Goal: Find specific page/section: Find specific page/section

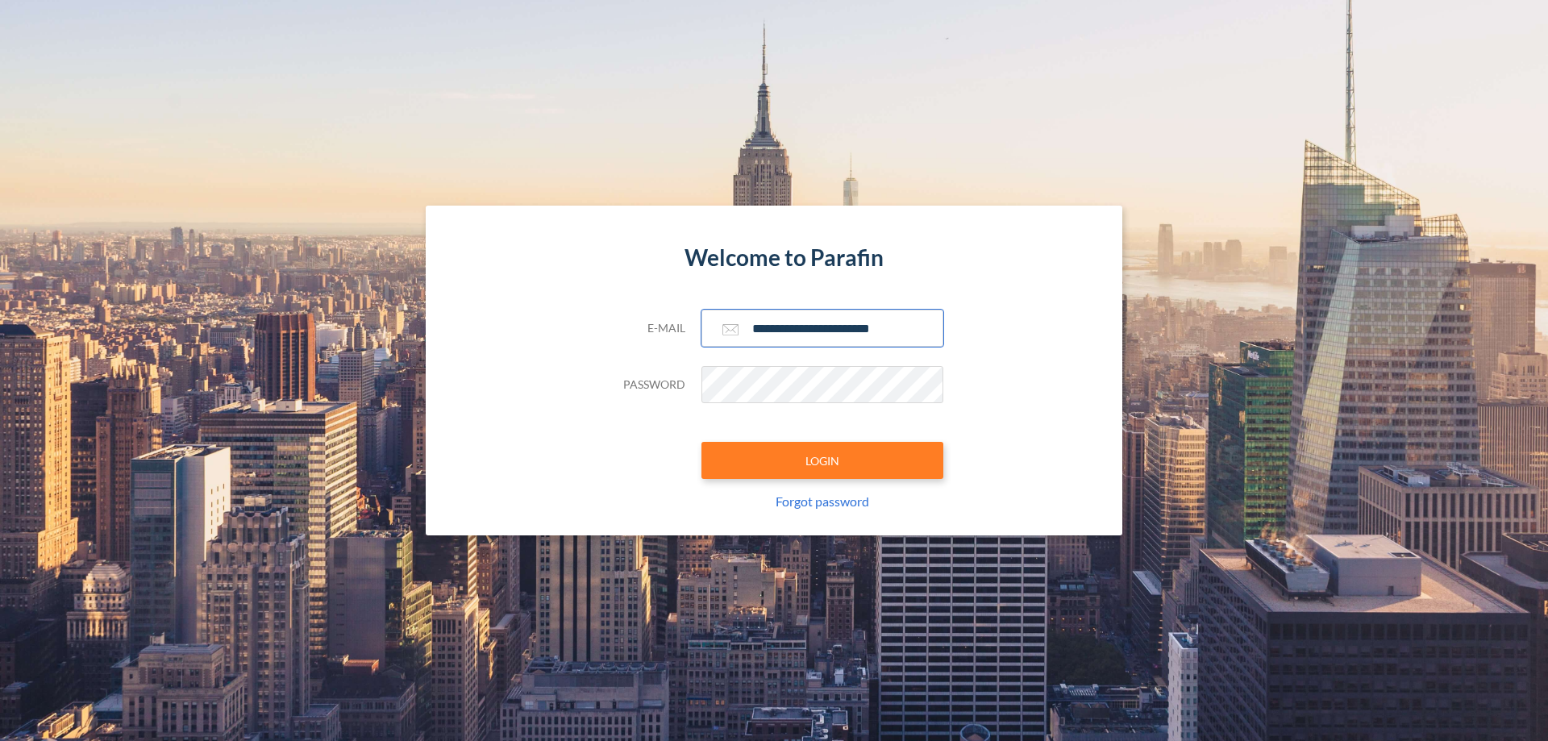
type input "**********"
click at [822, 460] on button "LOGIN" at bounding box center [822, 460] width 242 height 37
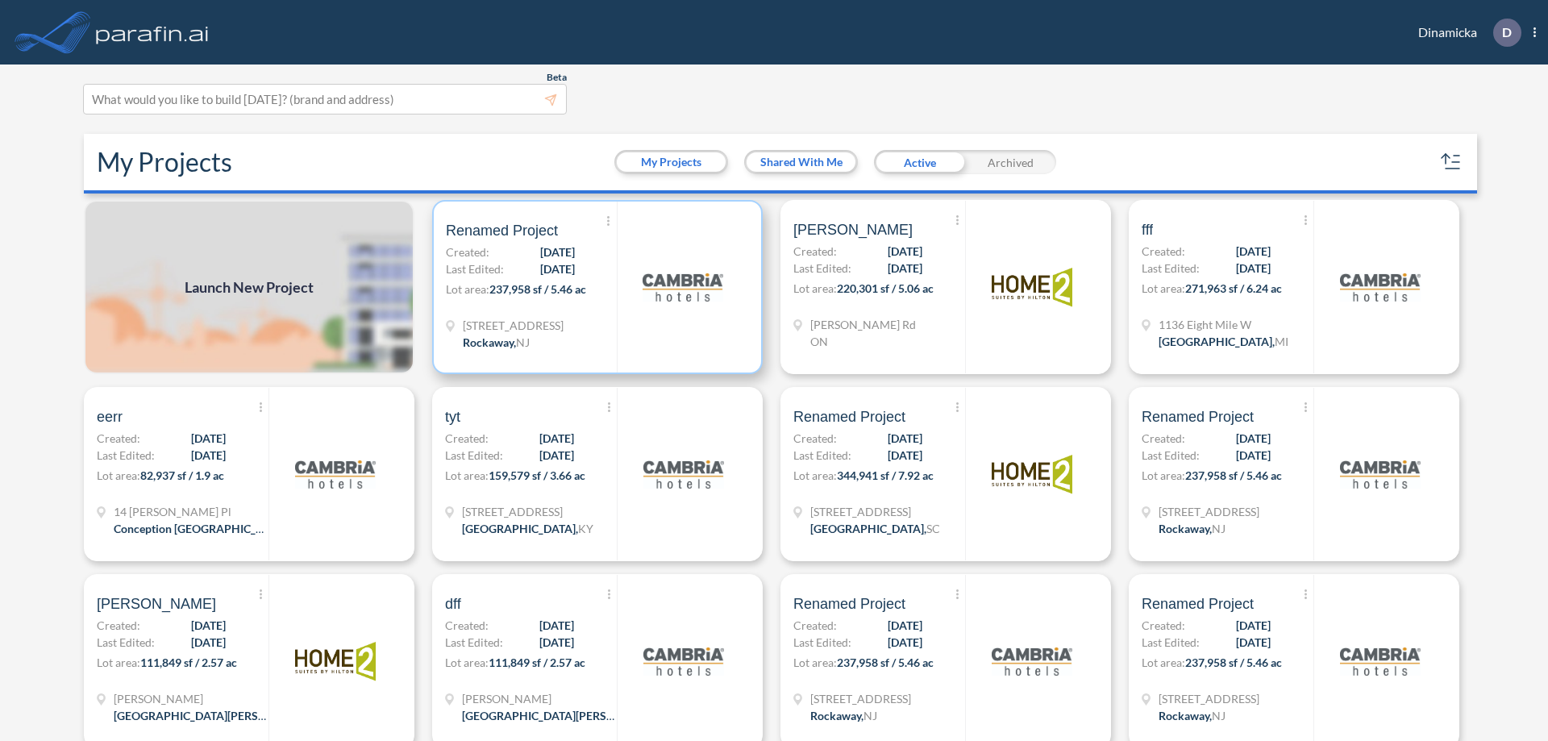
scroll to position [4, 0]
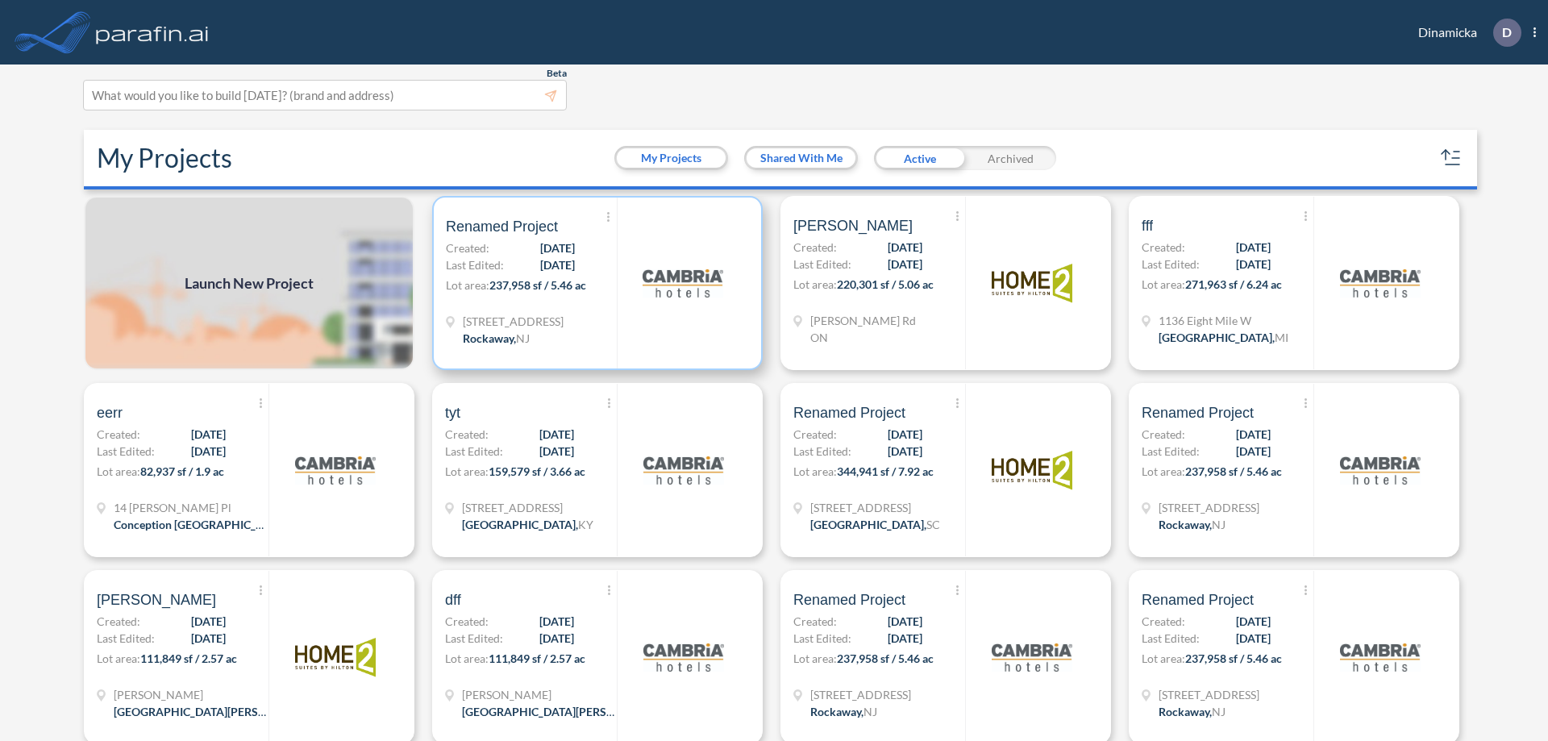
click at [594, 283] on p "Lot area: 237,958 sf / 5.46 ac" at bounding box center [531, 288] width 171 height 23
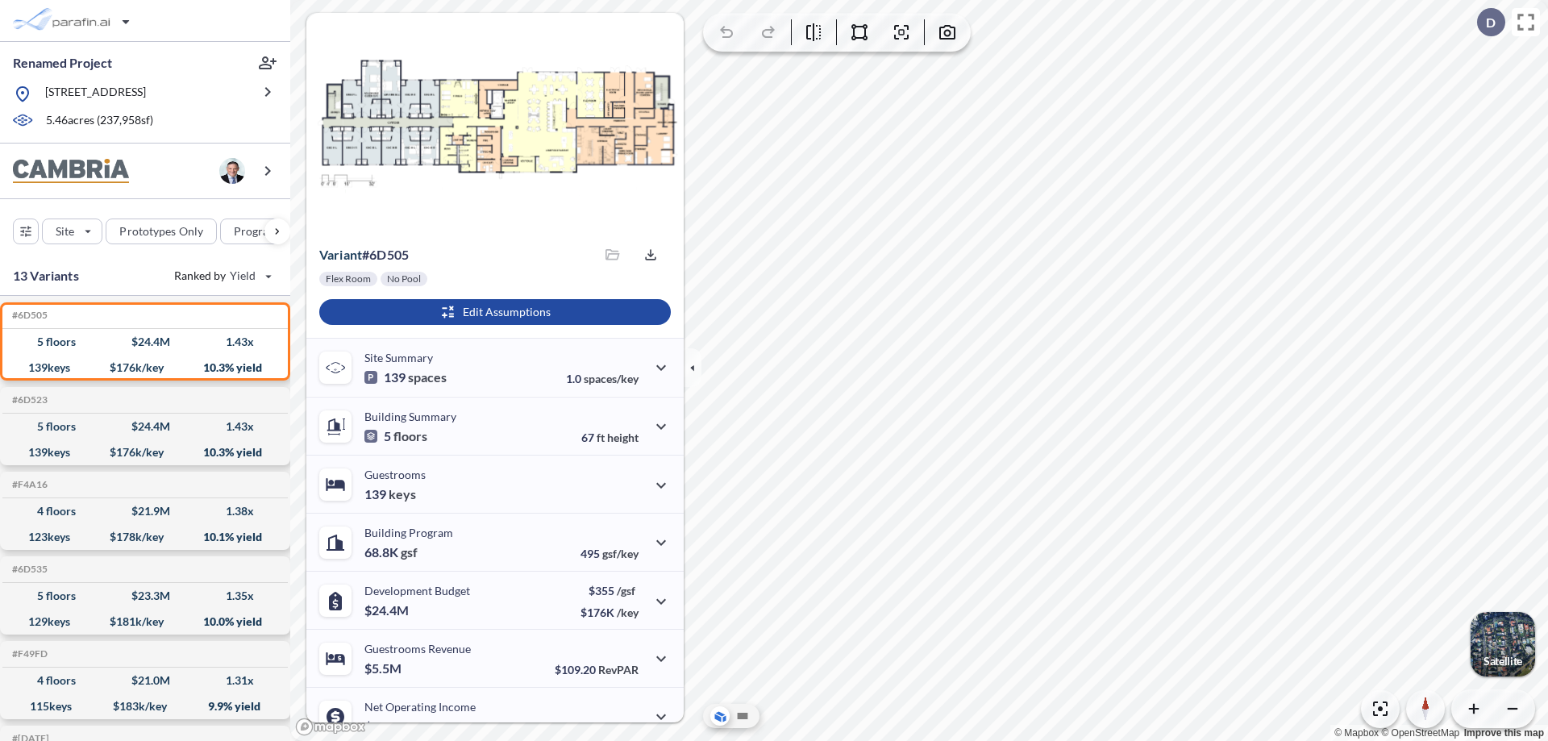
scroll to position [81, 0]
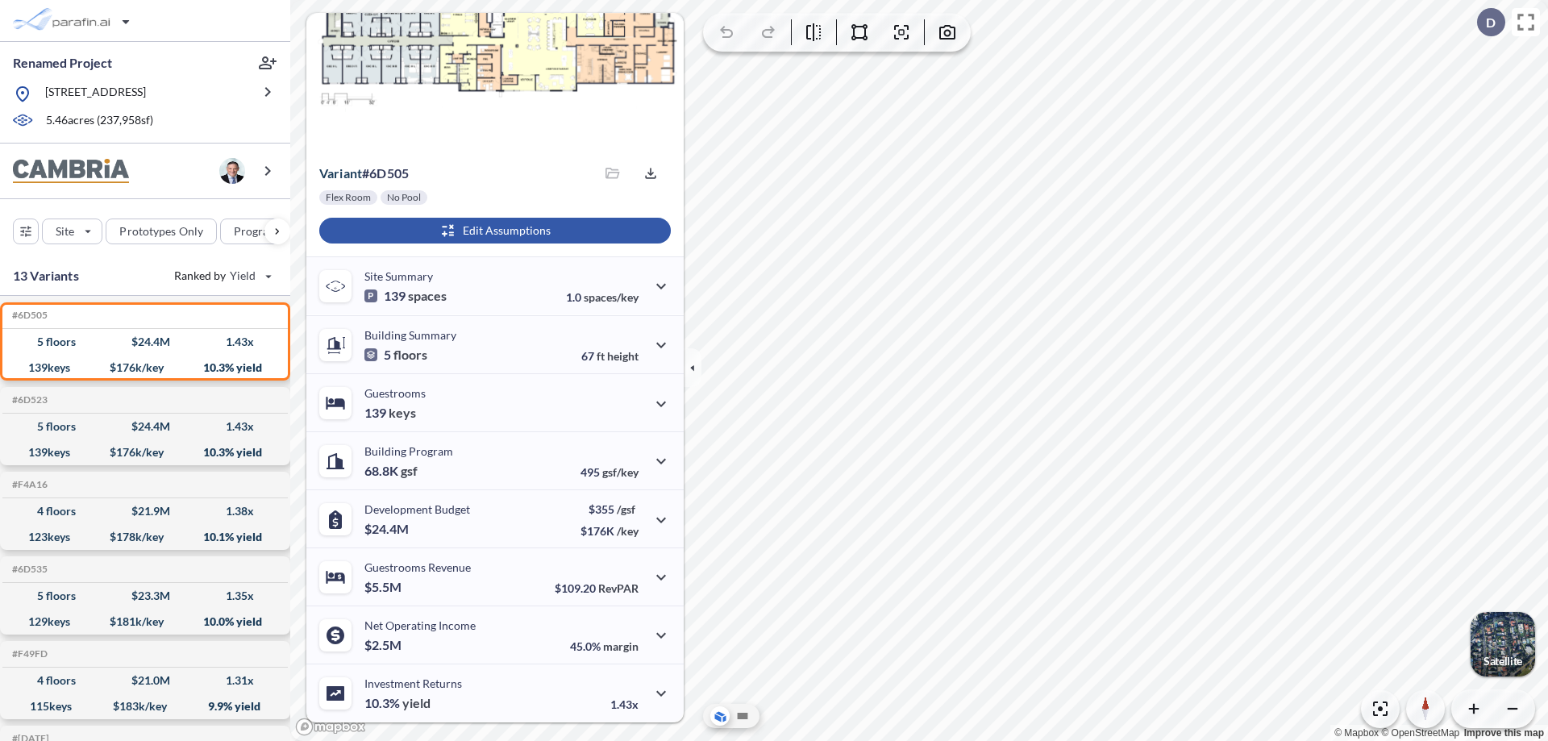
click at [493, 231] on div "button" at bounding box center [495, 231] width 352 height 26
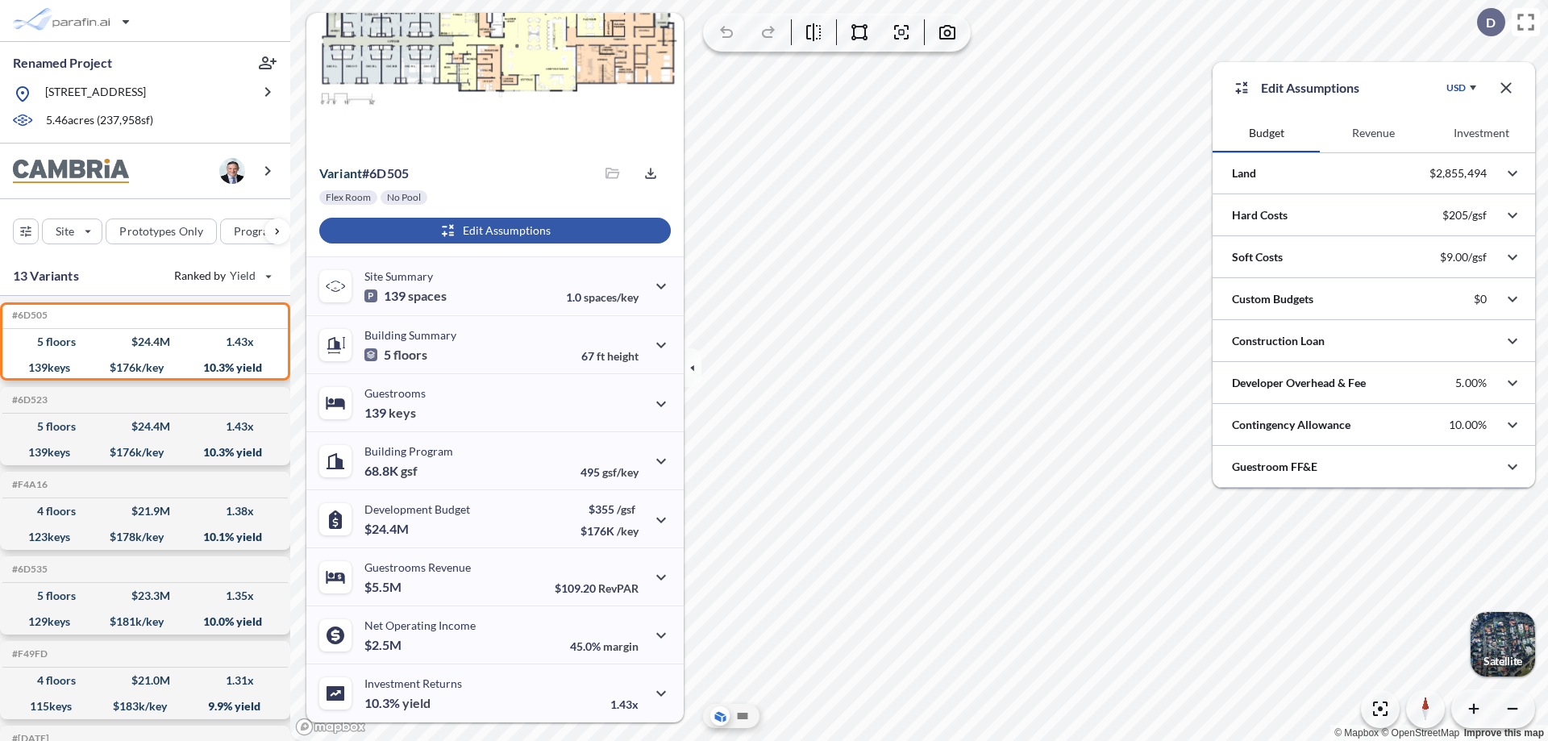
click at [1373, 133] on button "Revenue" at bounding box center [1373, 133] width 107 height 39
